Goal: Navigation & Orientation: Find specific page/section

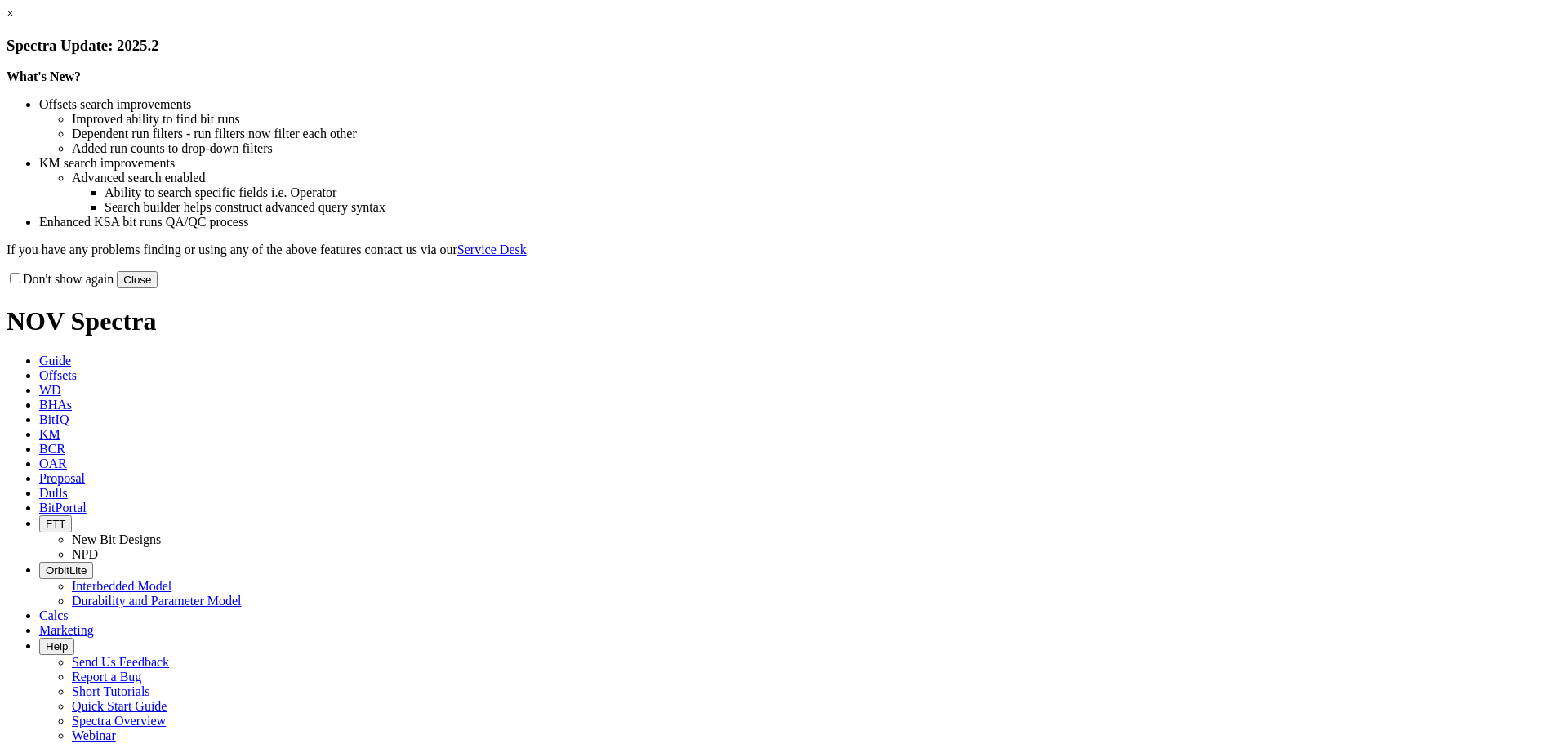
click at [158, 289] on button "Close" at bounding box center [136, 280] width 41 height 17
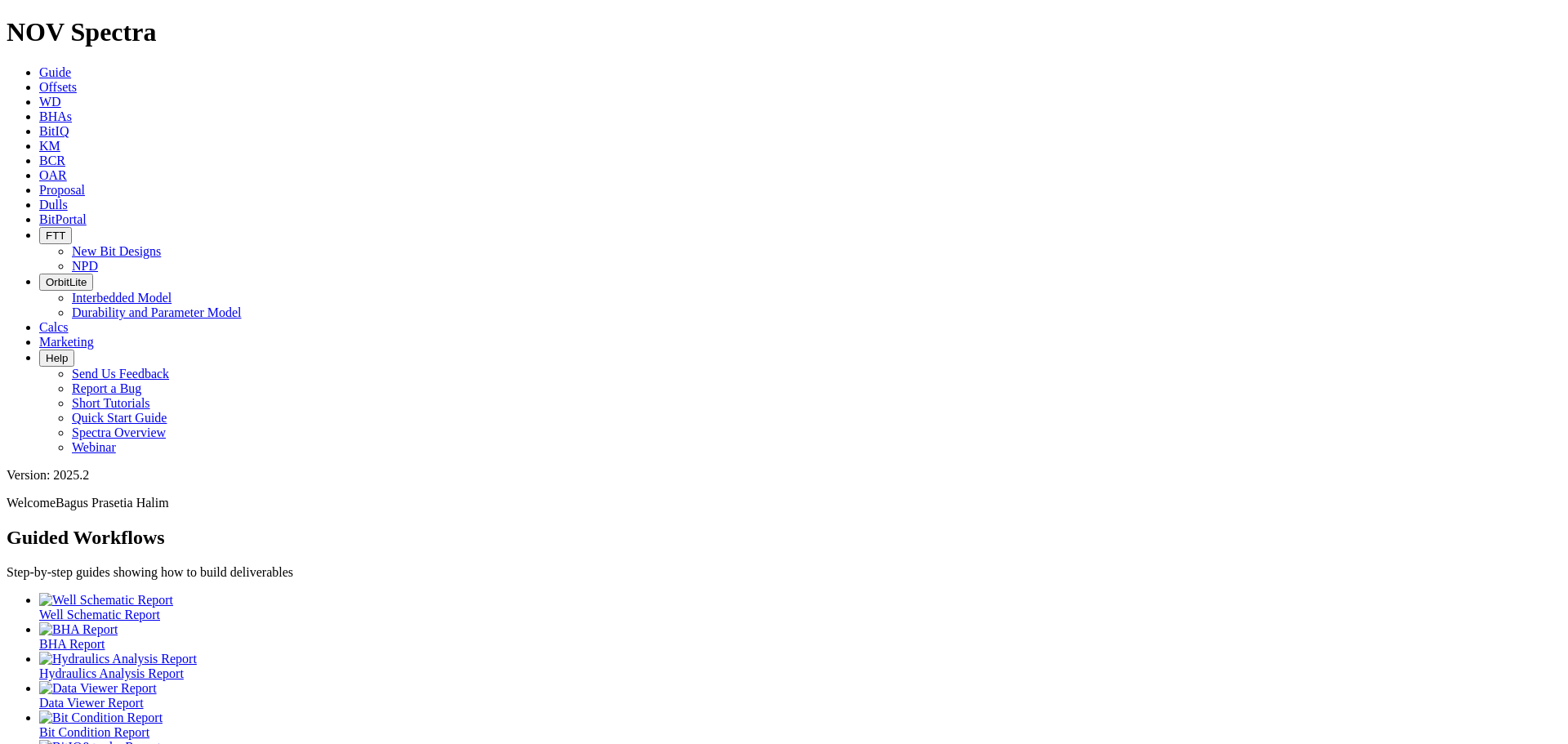
click at [86, 212] on link "BitPortal" at bounding box center [62, 219] width 47 height 14
